Goal: Task Accomplishment & Management: Manage account settings

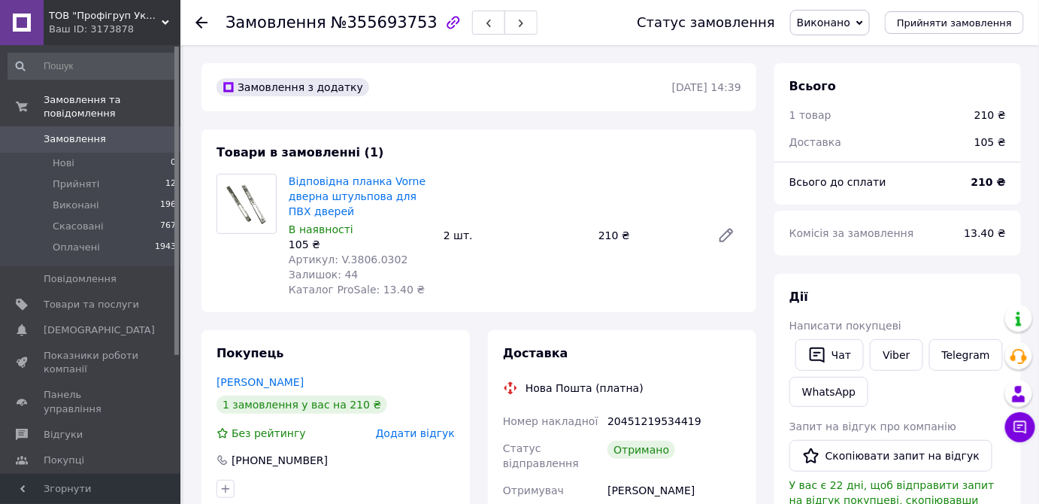
click at [850, 20] on span "Виконано" at bounding box center [823, 23] width 53 height 12
click at [836, 93] on li "Оплачено" at bounding box center [830, 97] width 78 height 23
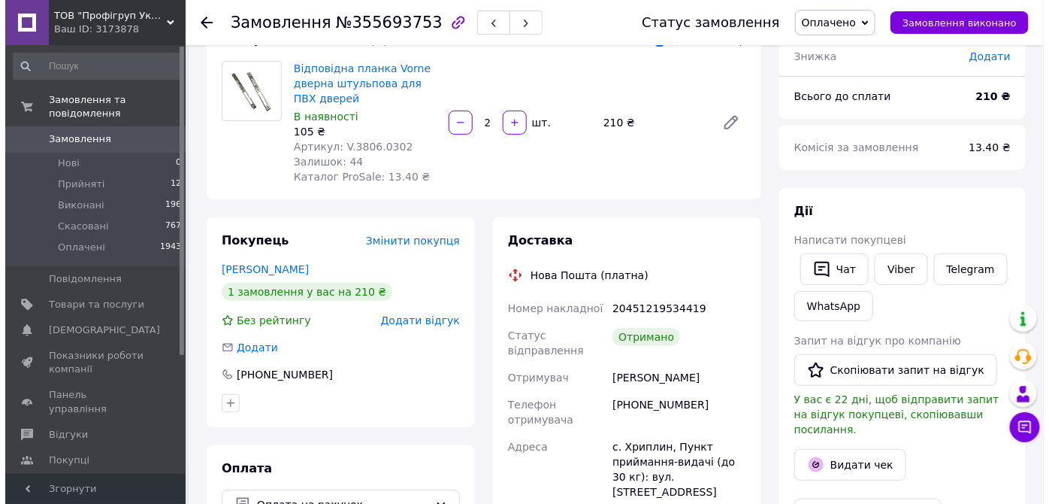
scroll to position [136, 0]
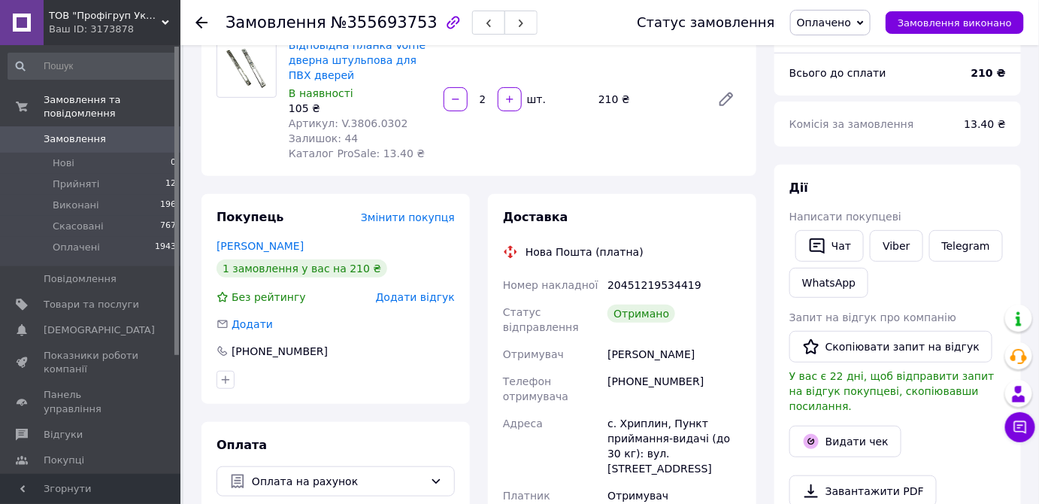
click at [407, 301] on span "Додати відгук" at bounding box center [415, 297] width 79 height 12
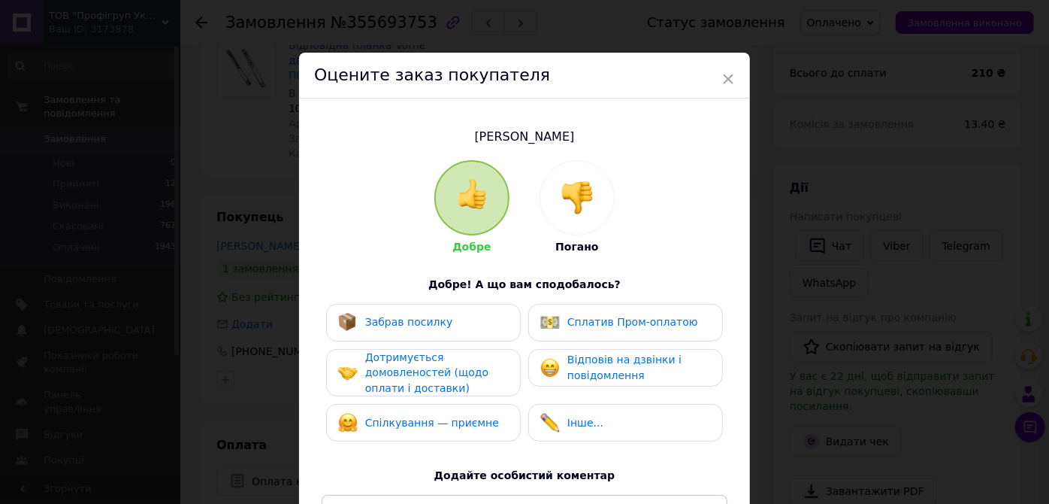
click at [385, 331] on div "Забрав посилку" at bounding box center [395, 323] width 115 height 20
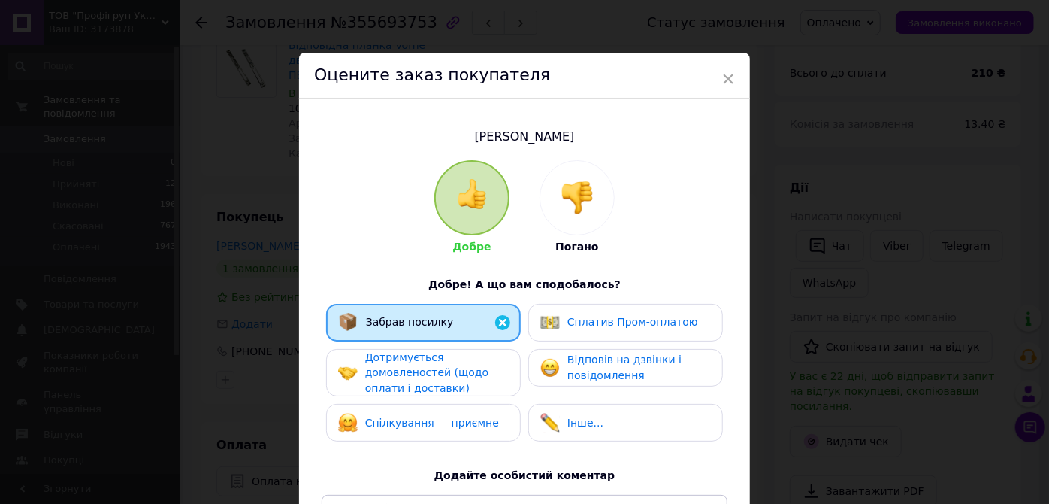
click at [386, 357] on span "Дотримується домовленостей (щодо оплати і доставки)" at bounding box center [426, 372] width 123 height 43
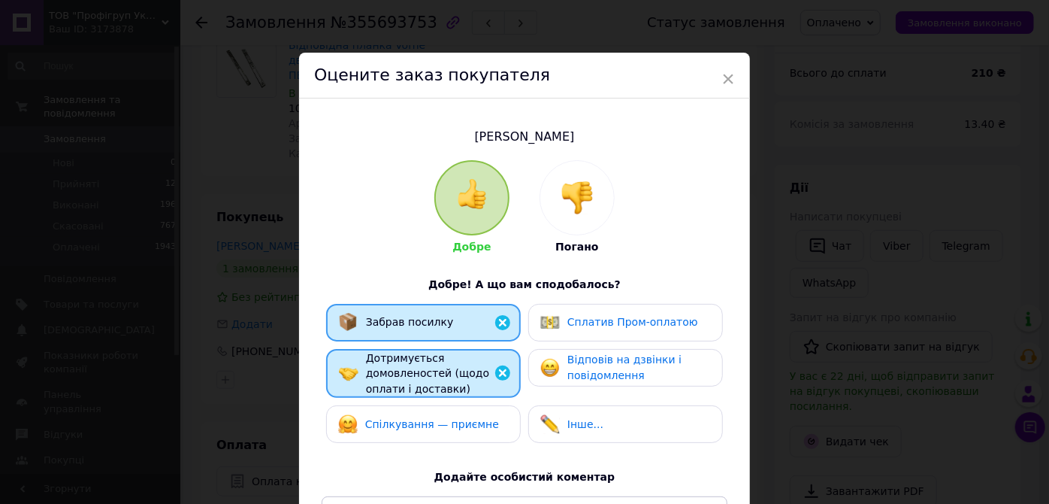
click at [407, 418] on span "Спілкування — приємне" at bounding box center [432, 424] width 134 height 12
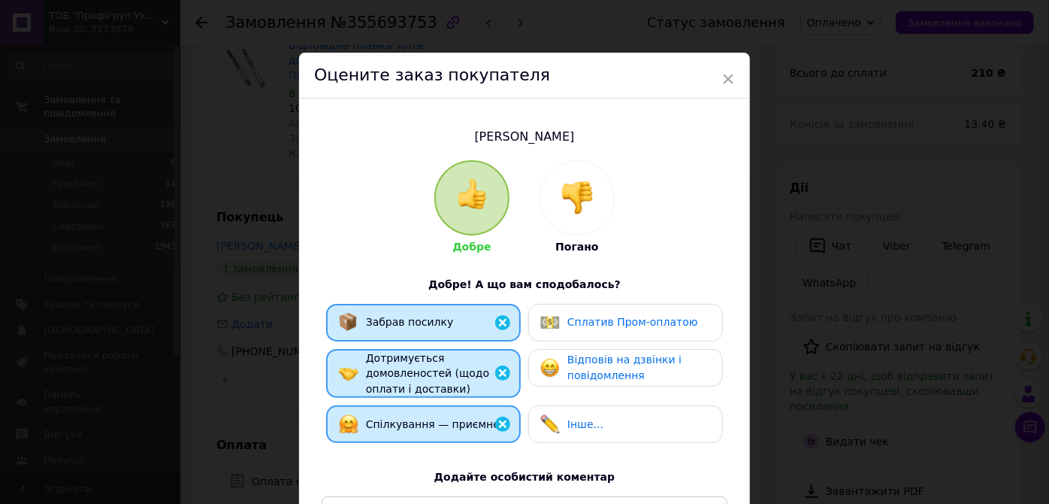
click at [605, 370] on span "Відповів на дзвінки і повідомлення" at bounding box center [624, 367] width 114 height 28
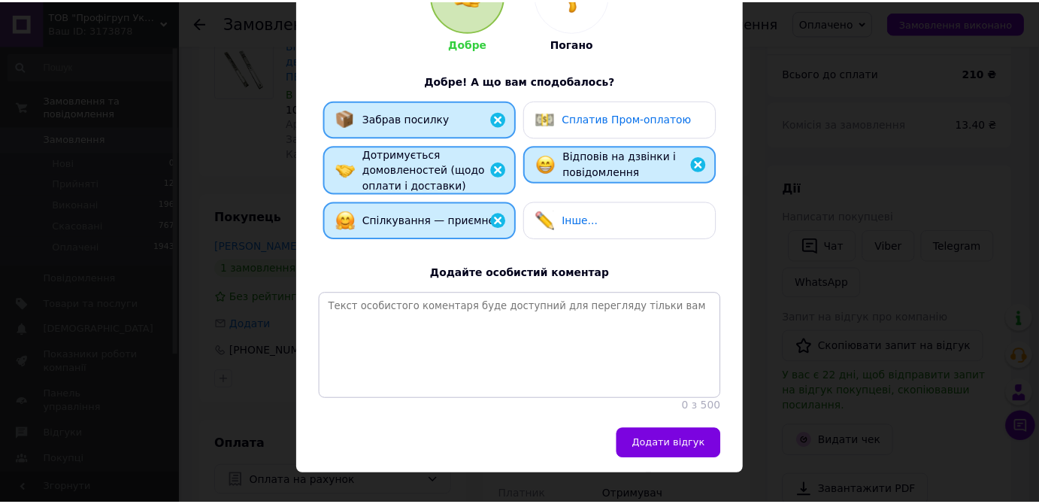
scroll to position [204, 0]
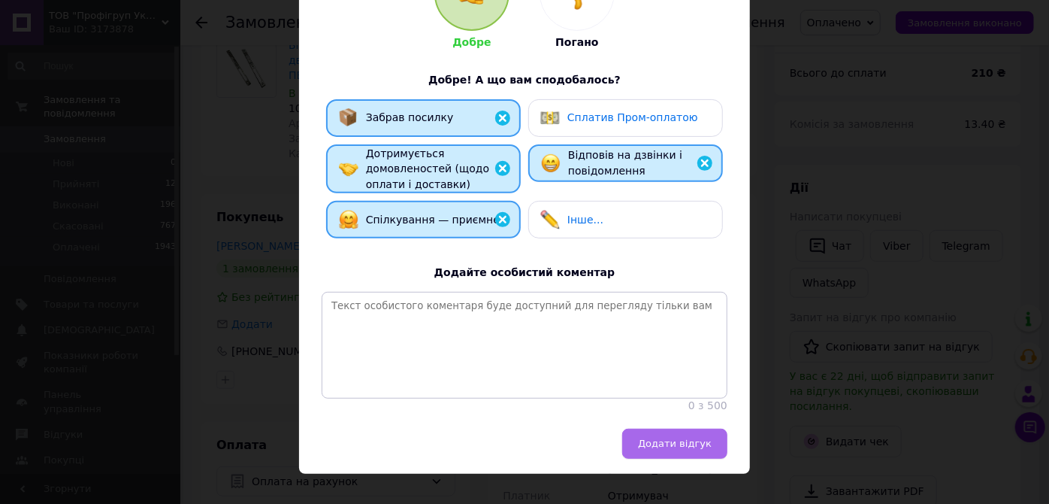
click at [679, 449] on span "Додати відгук" at bounding box center [675, 442] width 74 height 11
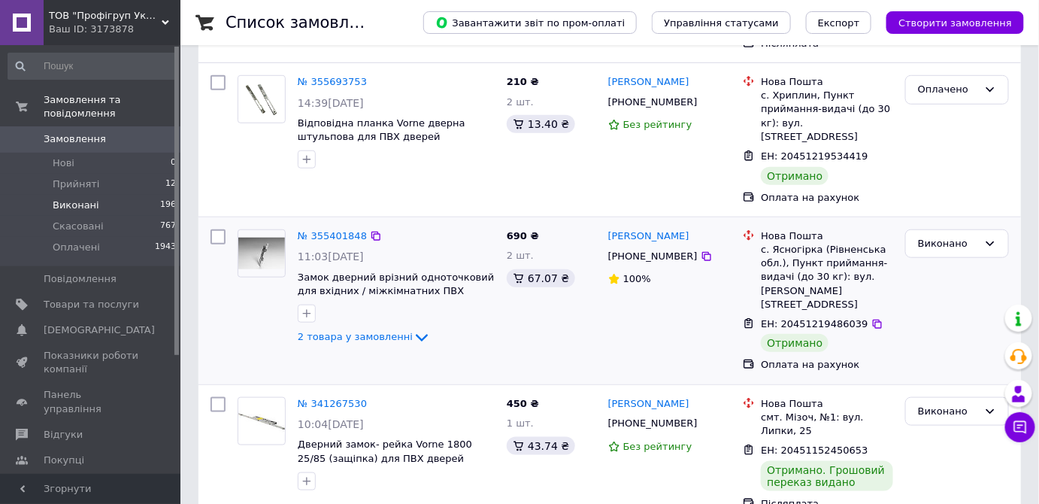
scroll to position [341, 0]
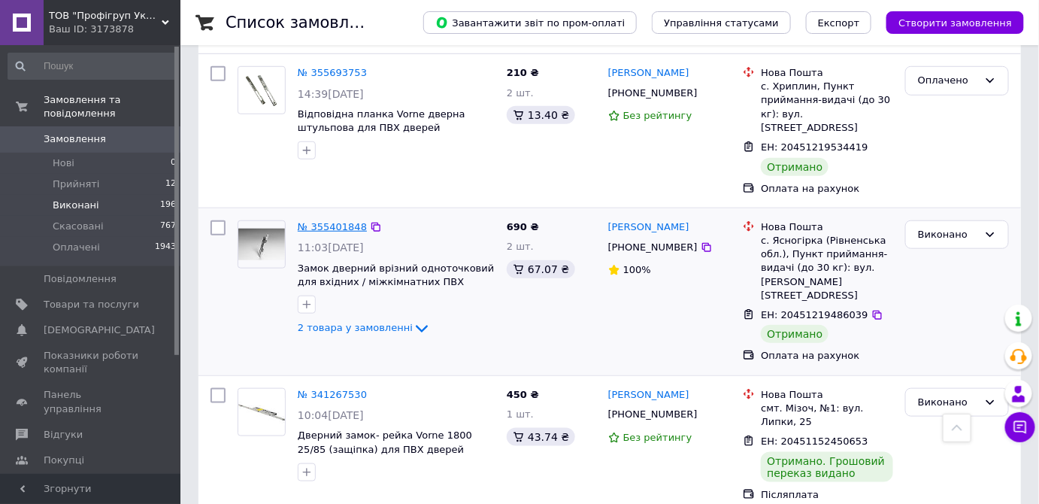
click at [322, 221] on link "№ 355401848" at bounding box center [332, 226] width 69 height 11
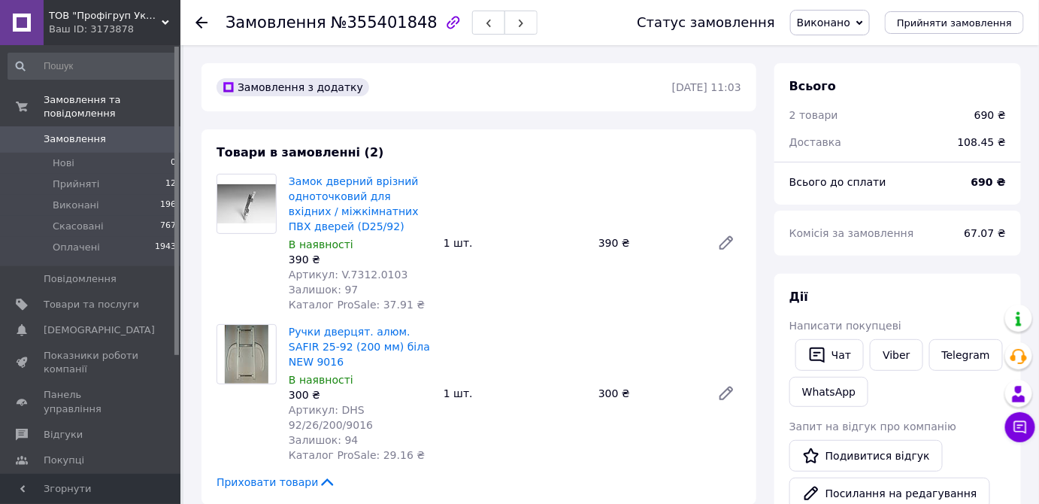
click at [822, 29] on span "Виконано" at bounding box center [823, 23] width 53 height 12
click at [821, 96] on li "Оплачено" at bounding box center [830, 97] width 78 height 23
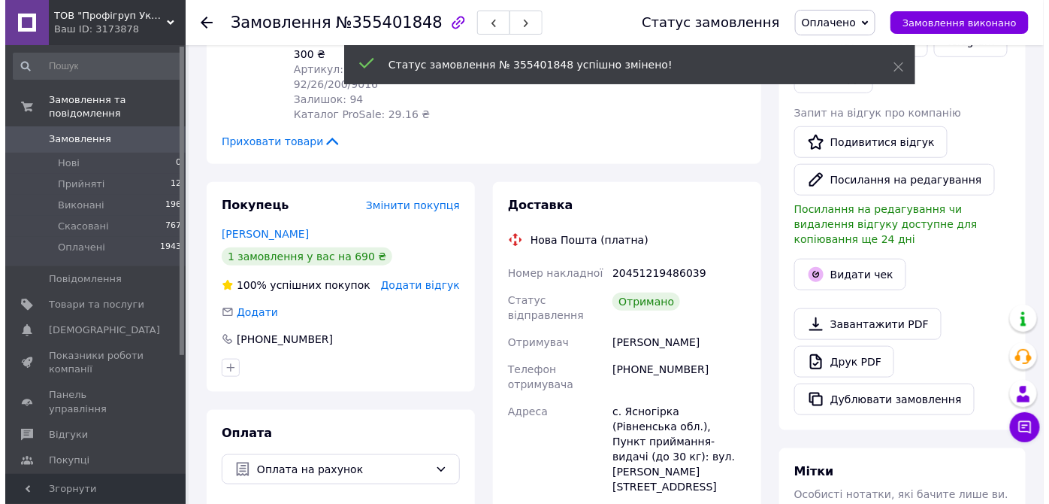
scroll to position [410, 0]
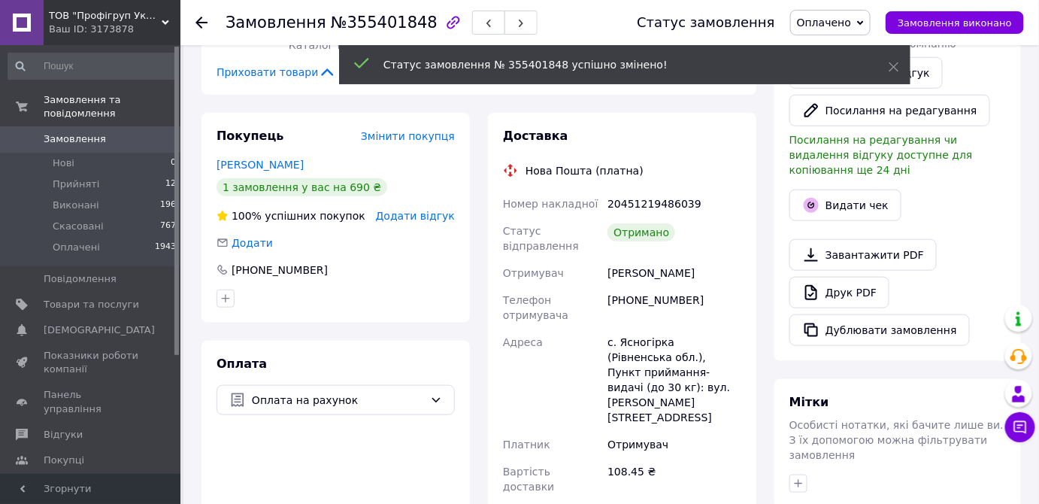
click at [420, 210] on span "Додати відгук" at bounding box center [415, 216] width 79 height 12
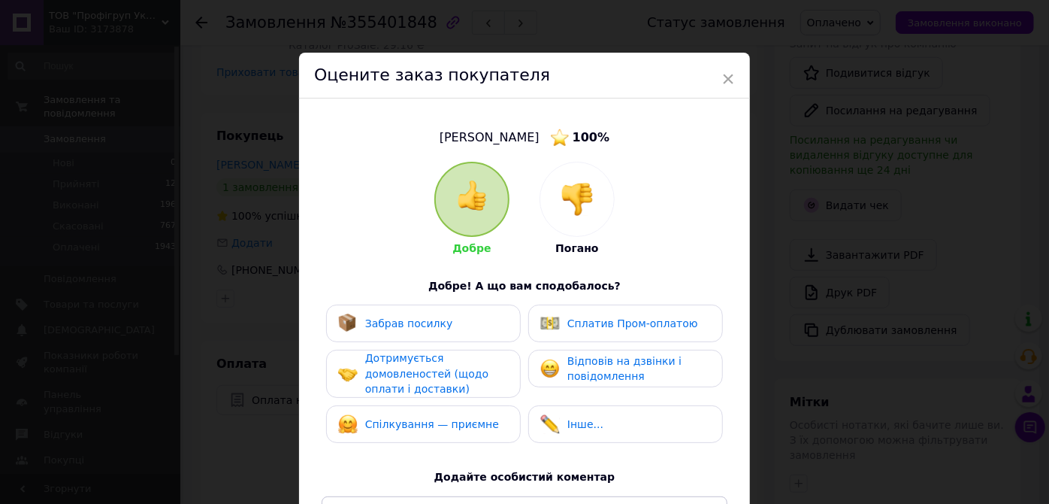
click at [376, 325] on span "Забрав посилку" at bounding box center [409, 323] width 88 height 12
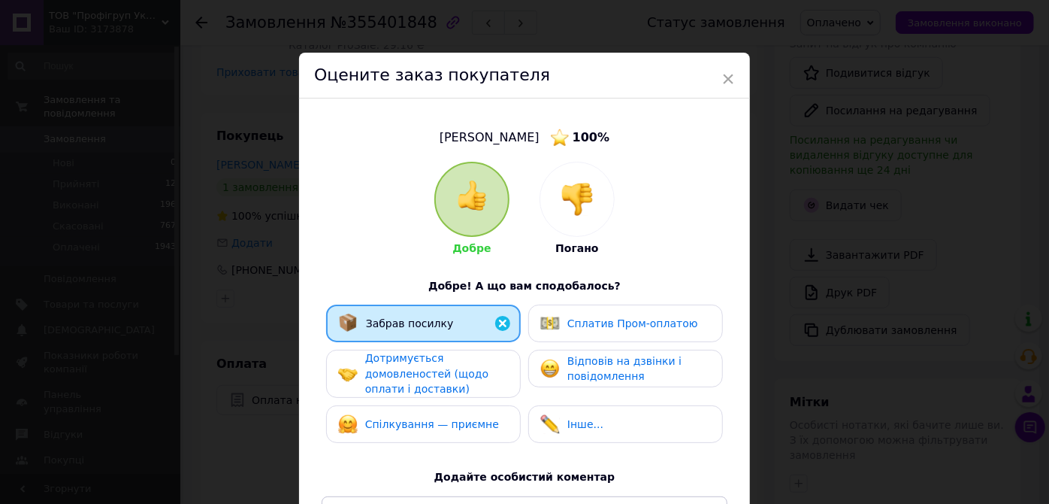
click at [377, 366] on span "Дотримується домовленостей (щодо оплати і доставки)" at bounding box center [426, 373] width 123 height 43
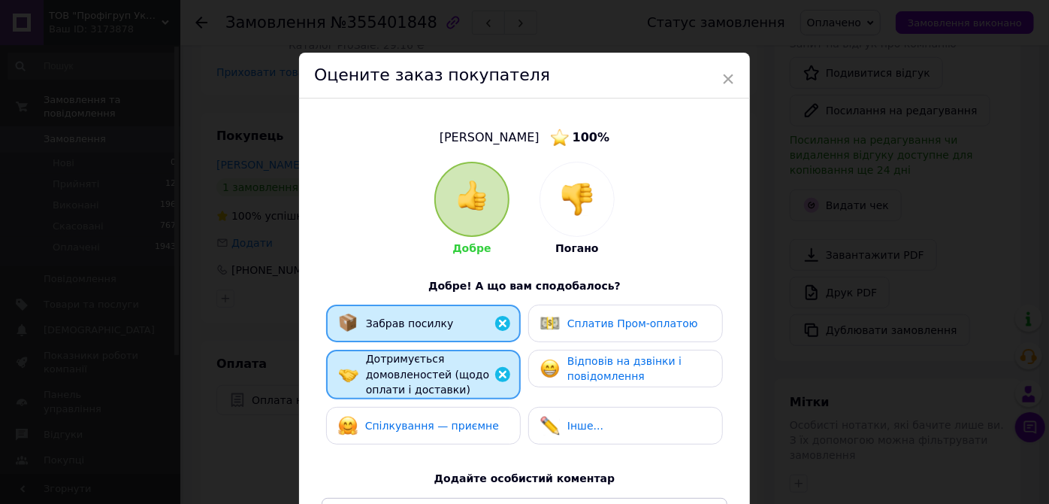
click at [391, 423] on span "Спілкування — приємне" at bounding box center [432, 425] width 134 height 12
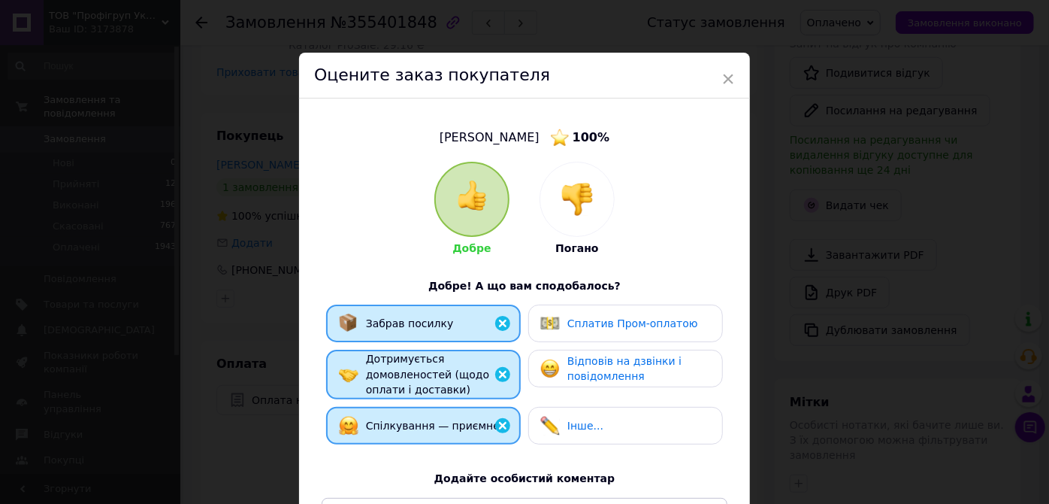
click at [621, 355] on span "Відповів на дзвінки і повідомлення" at bounding box center [624, 369] width 114 height 28
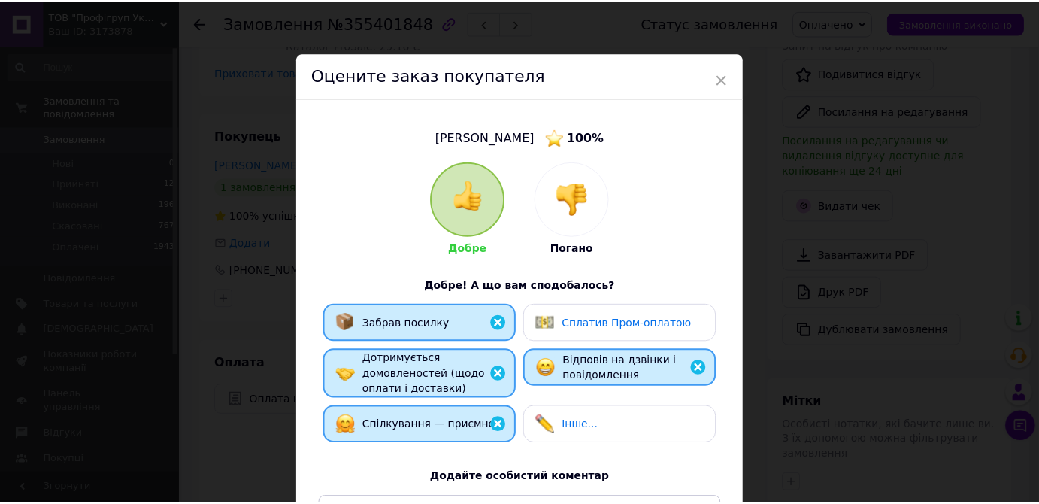
scroll to position [204, 0]
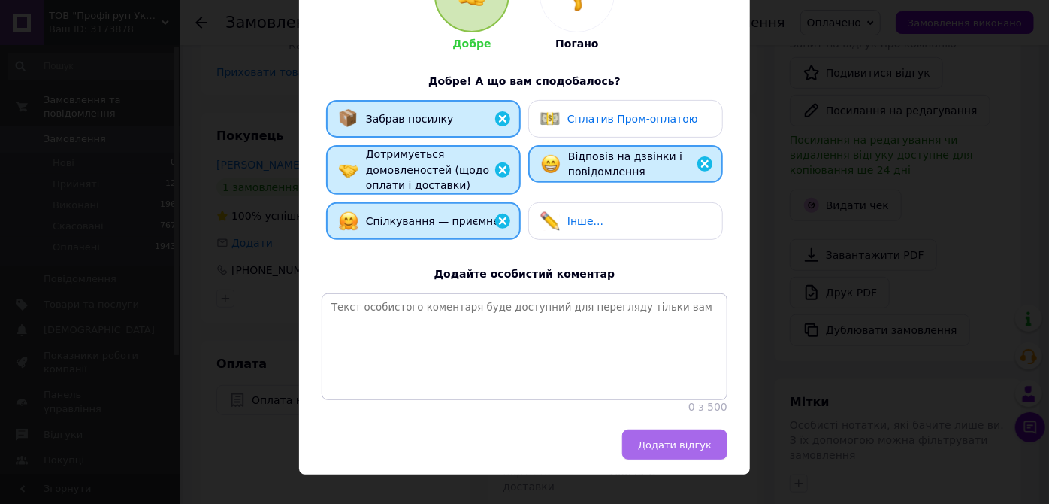
click at [661, 451] on button "Додати відгук" at bounding box center [674, 444] width 105 height 30
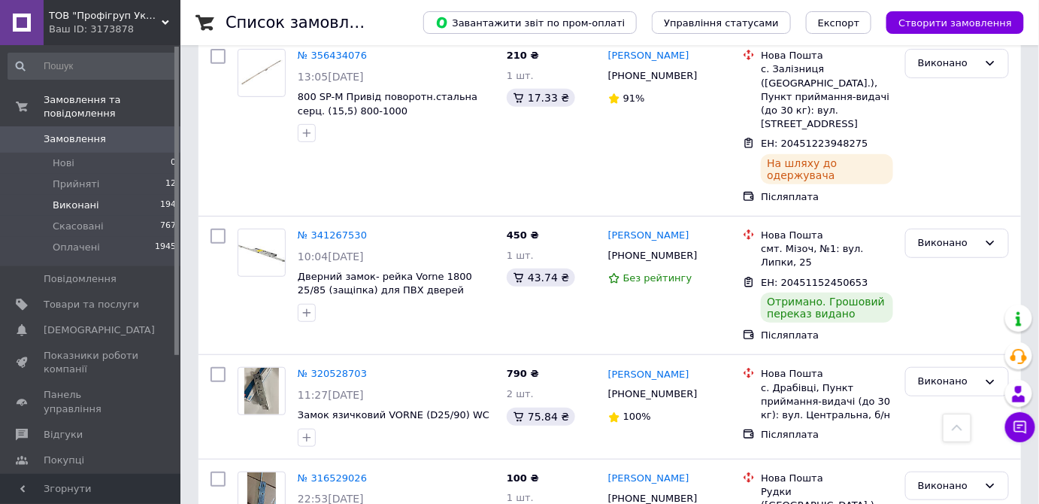
scroll to position [68, 0]
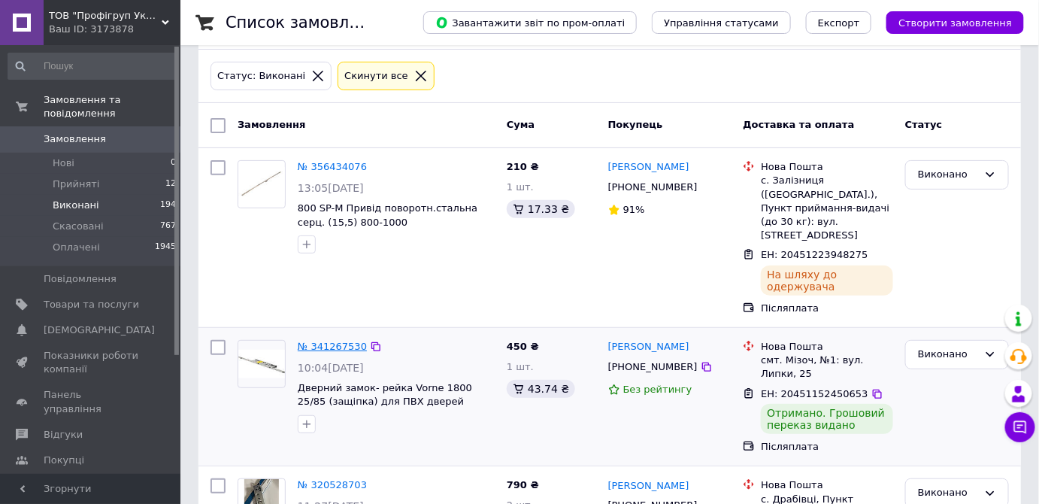
click at [337, 340] on link "№ 341267530" at bounding box center [332, 345] width 69 height 11
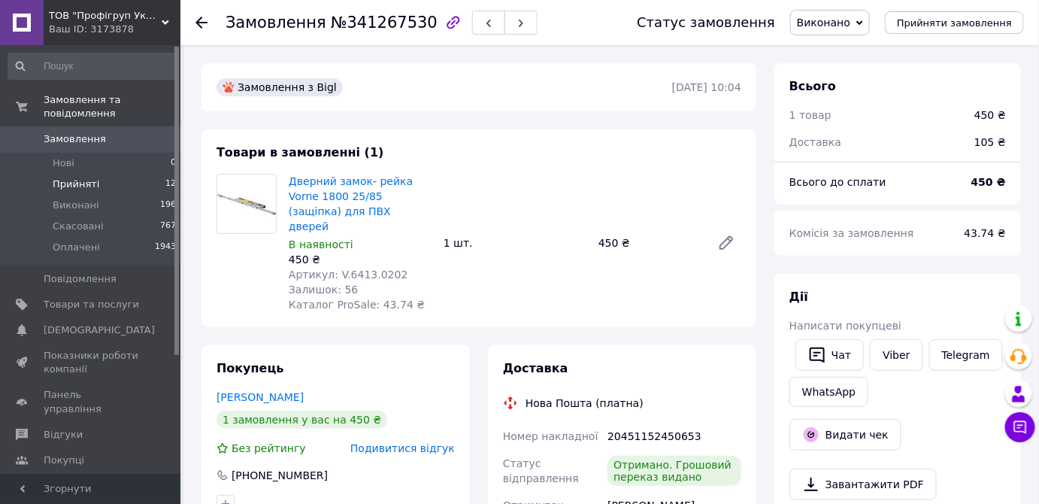
click at [76, 177] on span "Прийняті" at bounding box center [76, 184] width 47 height 14
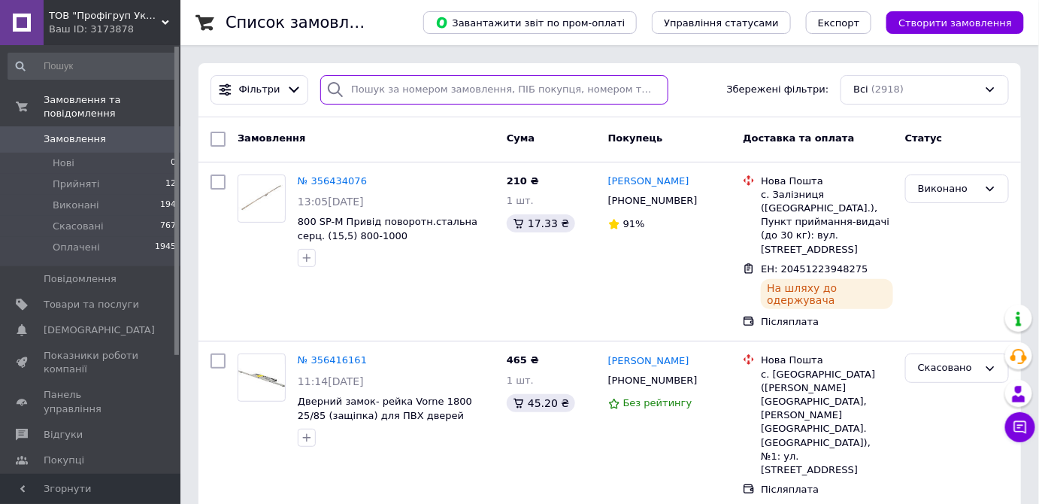
click at [377, 90] on input "search" at bounding box center [494, 89] width 348 height 29
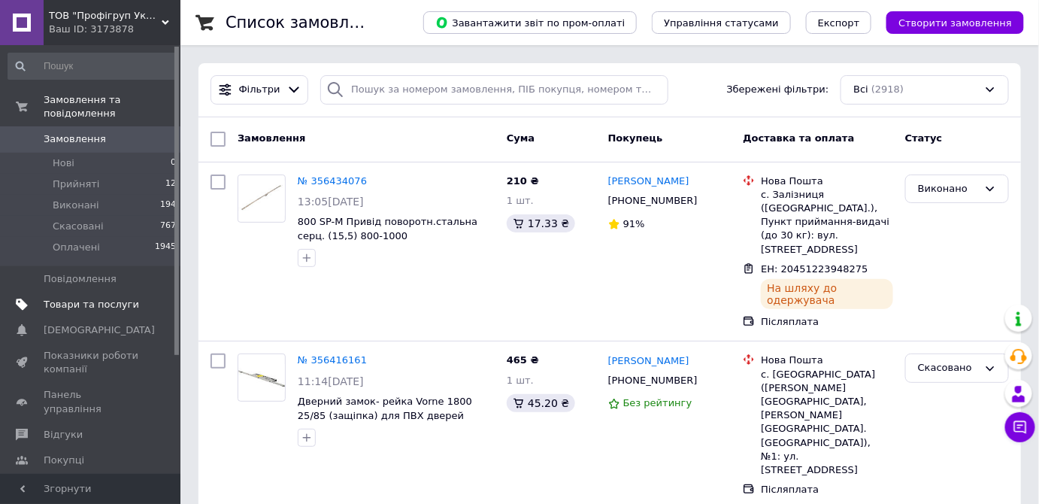
click at [62, 292] on link "Товари та послуги" at bounding box center [92, 305] width 185 height 26
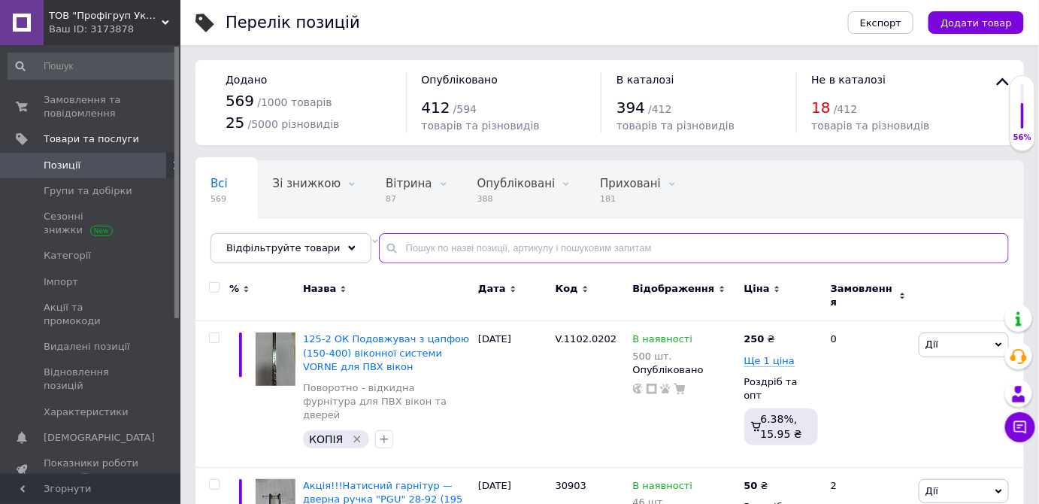
click at [399, 249] on input "text" at bounding box center [694, 248] width 630 height 30
paste input "V.0202.0202"
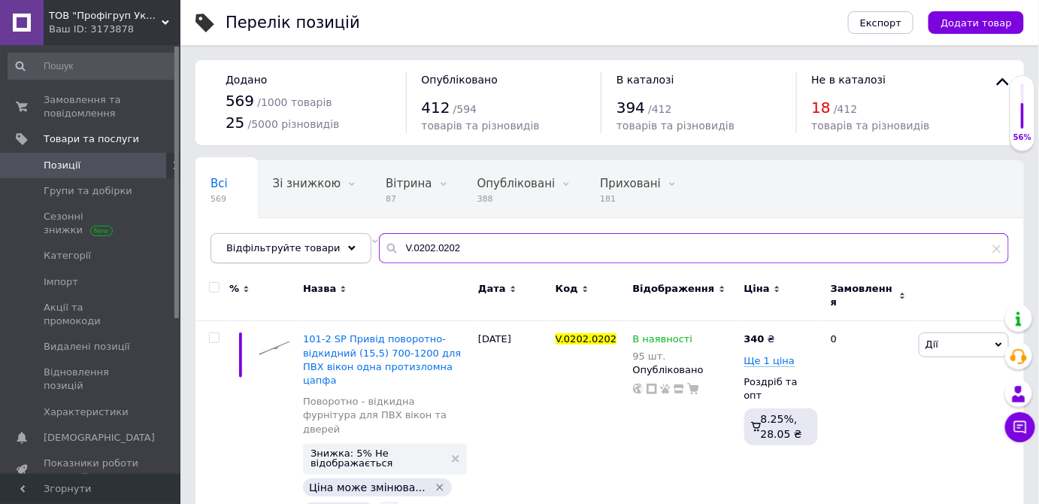
drag, startPoint x: 471, startPoint y: 247, endPoint x: 338, endPoint y: 250, distance: 132.3
click at [338, 250] on div "Відфільтруйте товари V.0202.0202" at bounding box center [609, 248] width 798 height 30
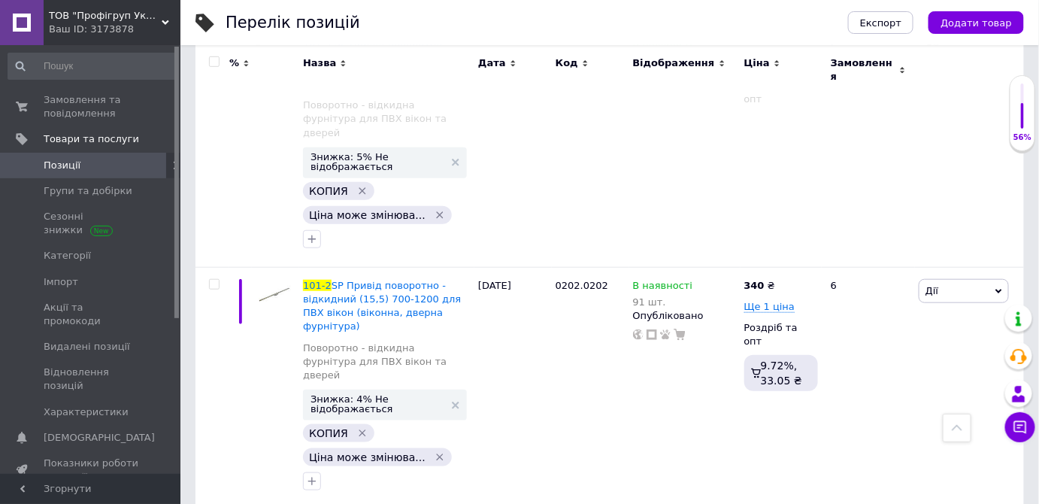
scroll to position [204, 0]
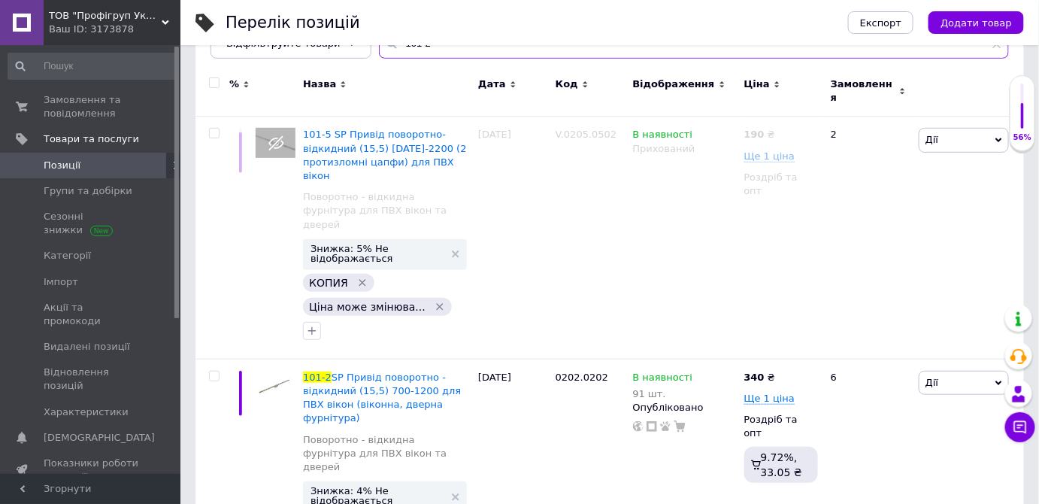
type input "101-2"
